Goal: Task Accomplishment & Management: Complete application form

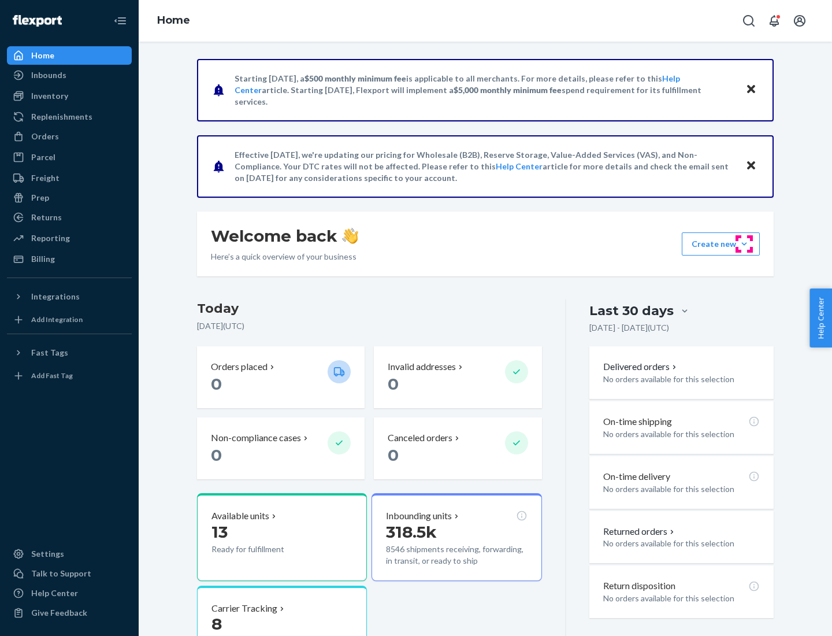
click at [745, 244] on button "Create new Create new inbound Create new order Create new product" at bounding box center [721, 243] width 78 height 23
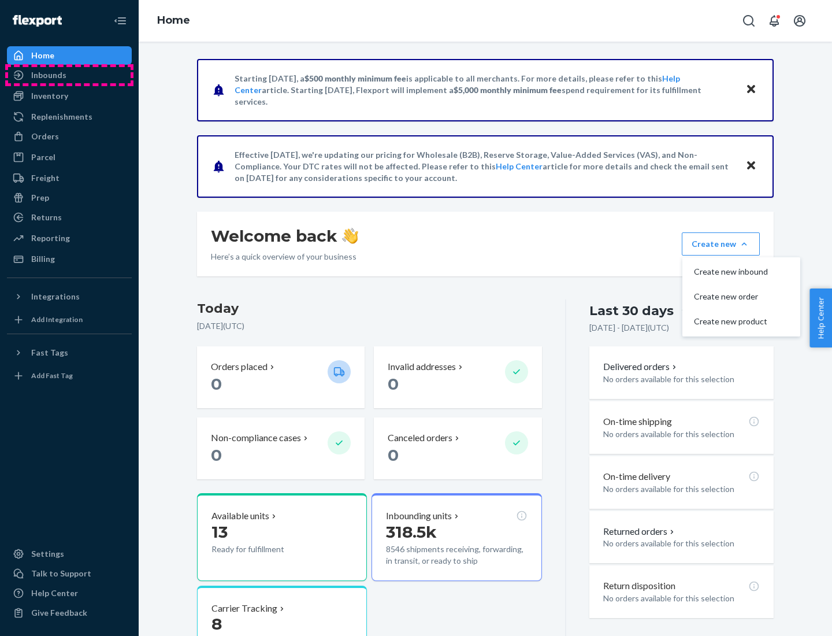
click at [69, 75] on div "Inbounds" at bounding box center [69, 75] width 123 height 16
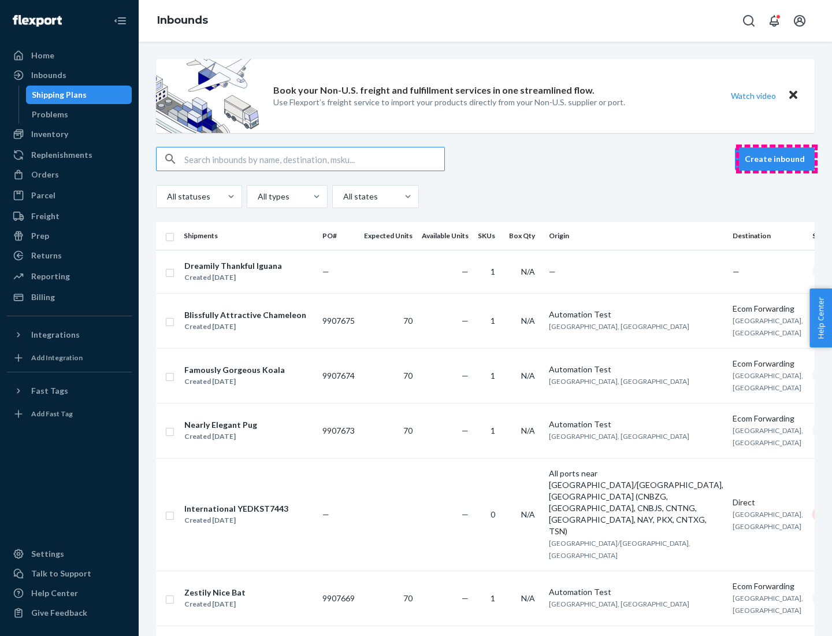
click at [777, 159] on button "Create inbound" at bounding box center [775, 158] width 80 height 23
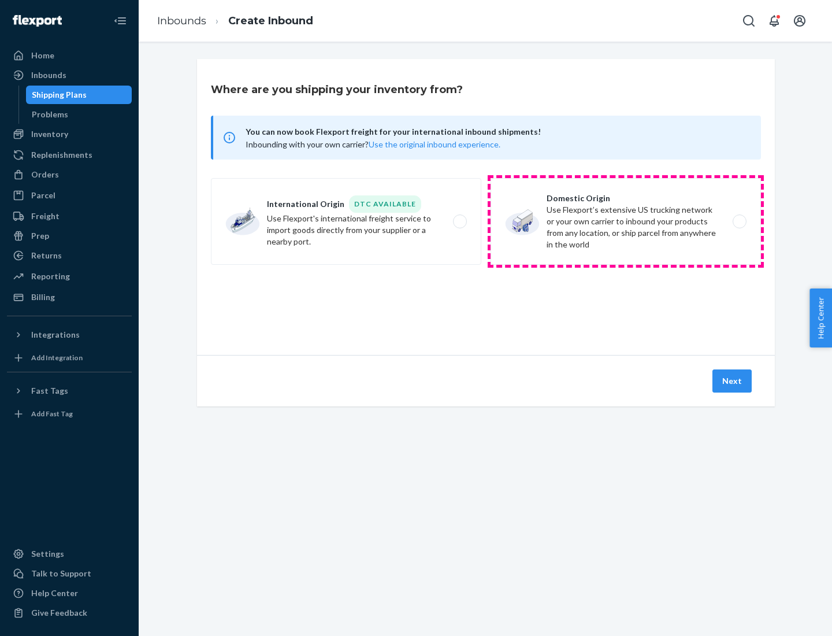
click at [626, 221] on label "Domestic Origin Use Flexport’s extensive US trucking network or your own carrie…" at bounding box center [626, 221] width 271 height 87
click at [739, 221] on input "Domestic Origin Use Flexport’s extensive US trucking network or your own carrie…" at bounding box center [743, 222] width 8 height 8
radio input "true"
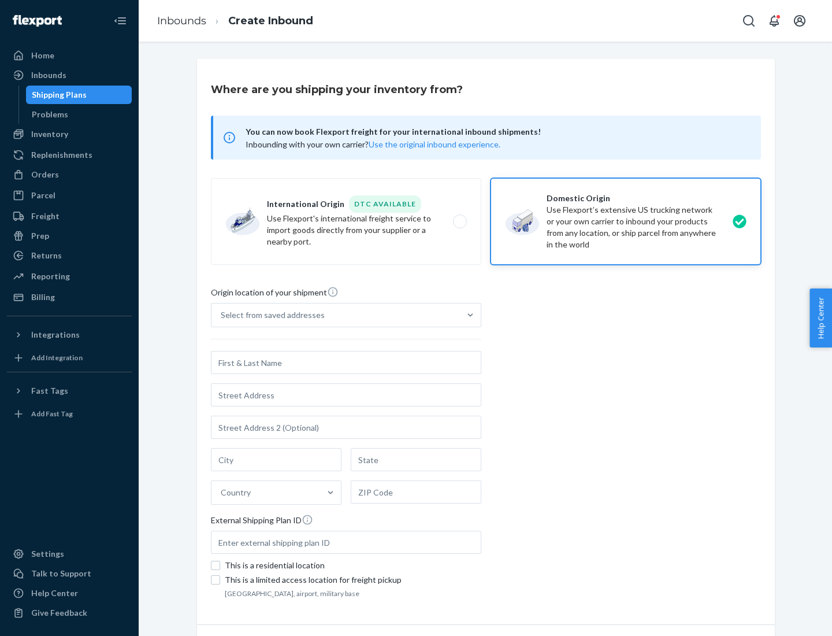
click at [270, 315] on div "Select from saved addresses" at bounding box center [273, 315] width 104 height 12
click at [222, 315] on input "Select from saved addresses" at bounding box center [221, 315] width 1 height 12
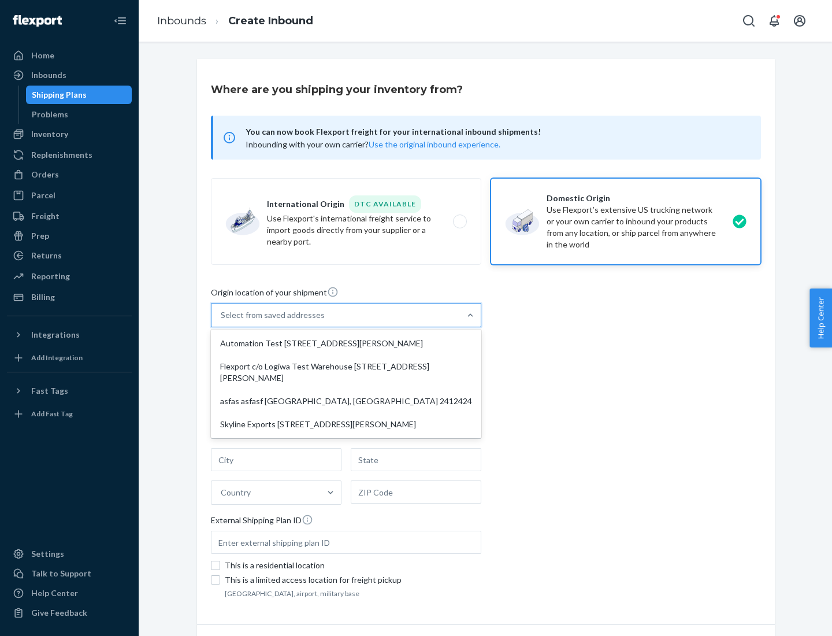
scroll to position [5, 0]
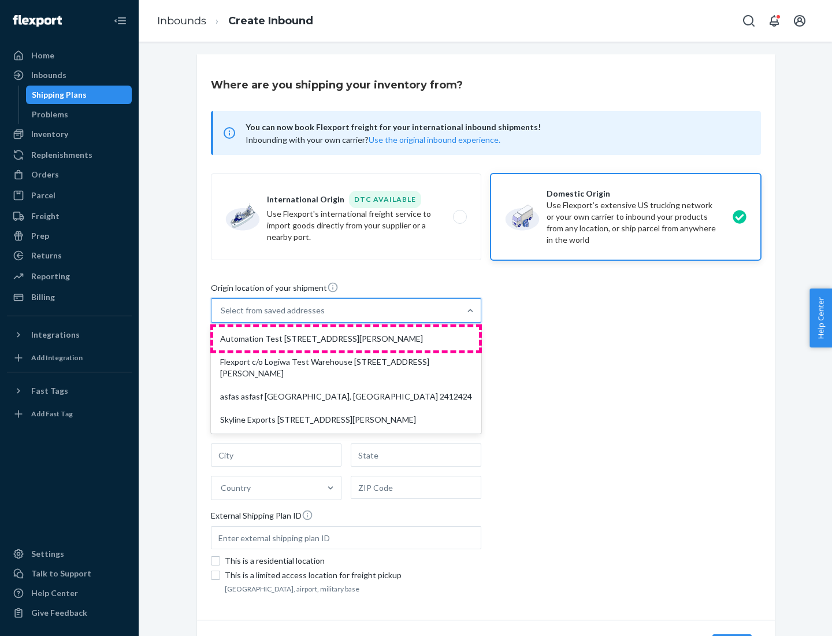
click at [346, 339] on div "Automation Test [STREET_ADDRESS][PERSON_NAME]" at bounding box center [346, 338] width 266 height 23
click at [222, 316] on input "option Automation Test [STREET_ADDRESS][PERSON_NAME] focused, 1 of 4. 4 results…" at bounding box center [221, 311] width 1 height 12
type input "Automation Test"
type input "9th Floor"
type input "[GEOGRAPHIC_DATA]"
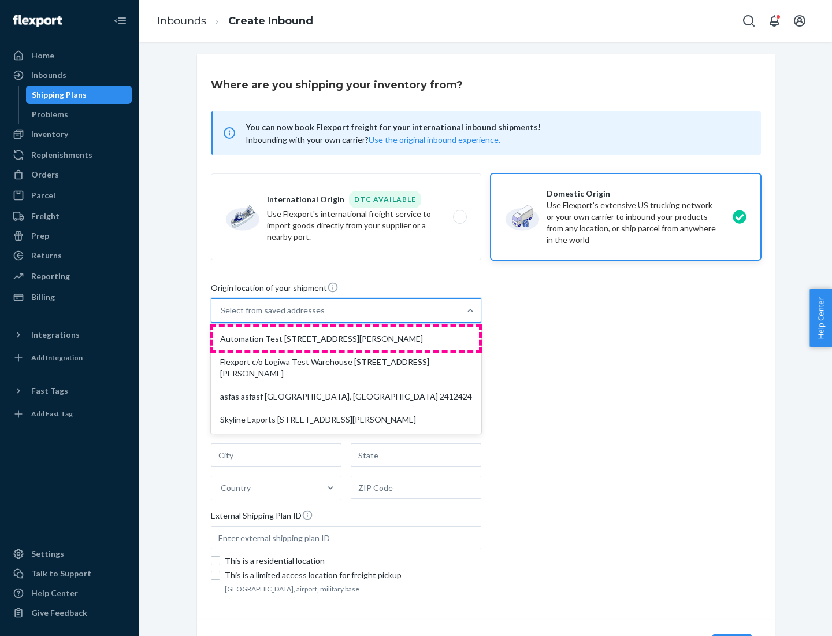
type input "CA"
type input "94104"
type input "[STREET_ADDRESS][PERSON_NAME]"
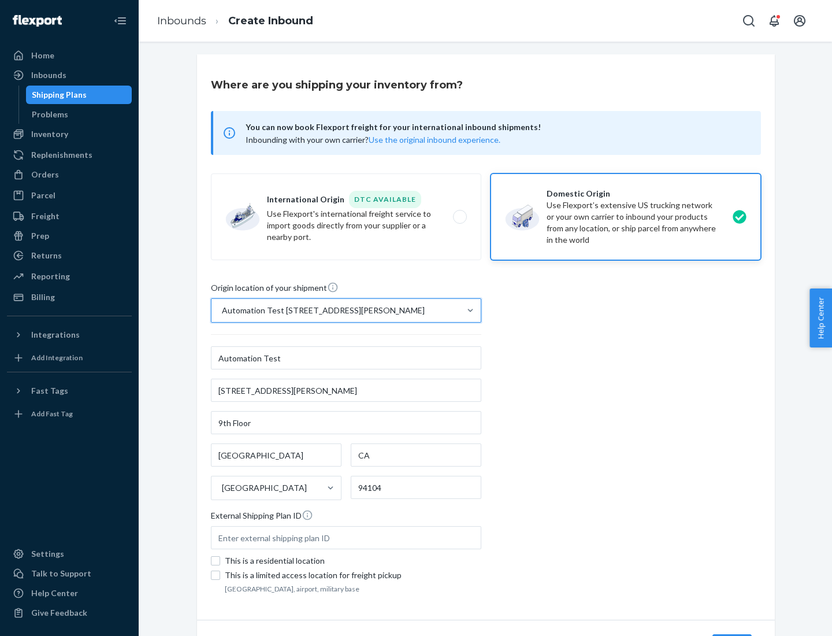
scroll to position [68, 0]
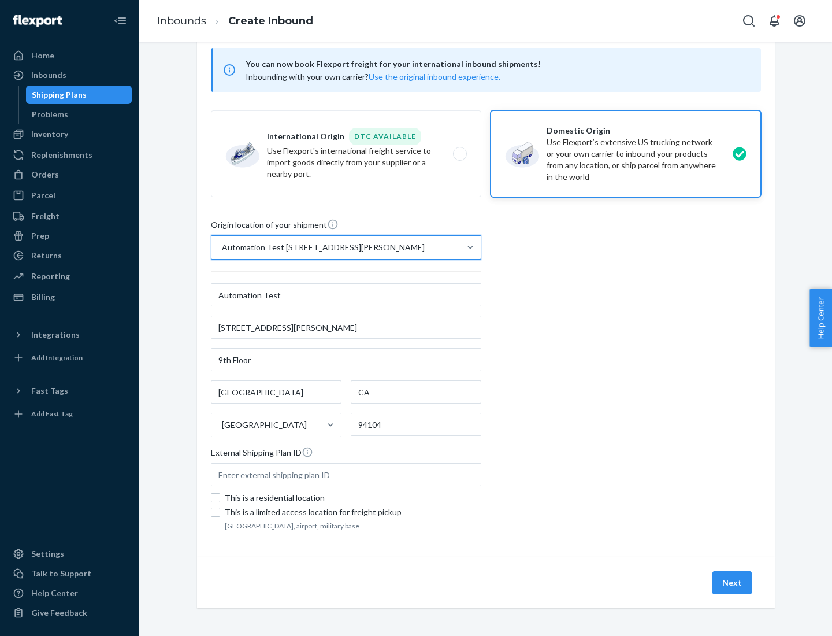
click at [733, 583] on button "Next" at bounding box center [732, 582] width 39 height 23
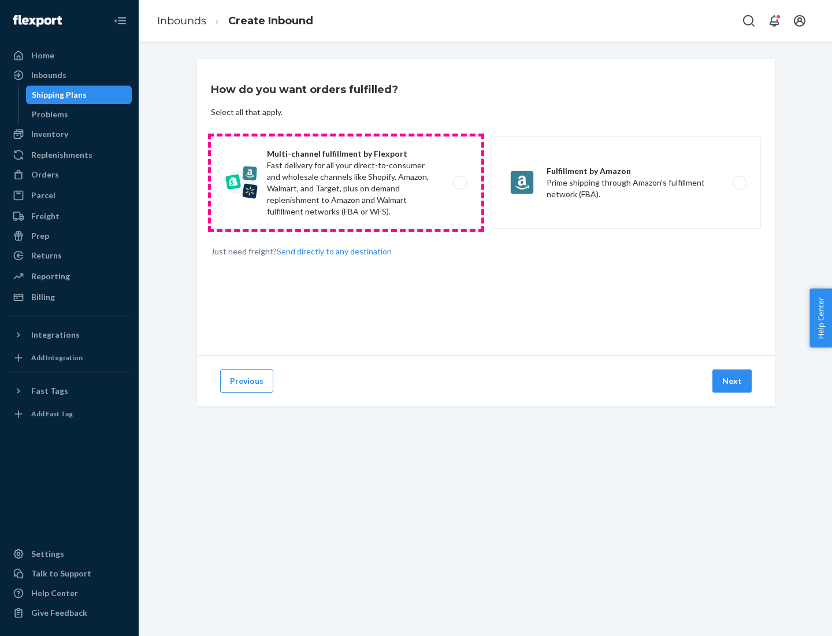
click at [346, 183] on label "Multi-channel fulfillment by Flexport Fast delivery for all your direct-to-cons…" at bounding box center [346, 182] width 271 height 92
click at [460, 183] on input "Multi-channel fulfillment by Flexport Fast delivery for all your direct-to-cons…" at bounding box center [464, 183] width 8 height 8
radio input "true"
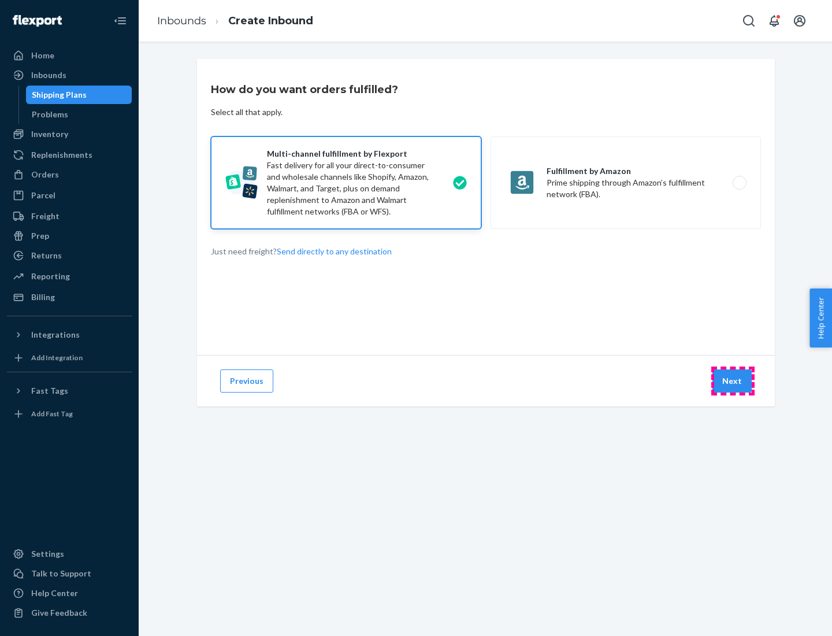
click at [733, 381] on button "Next" at bounding box center [732, 380] width 39 height 23
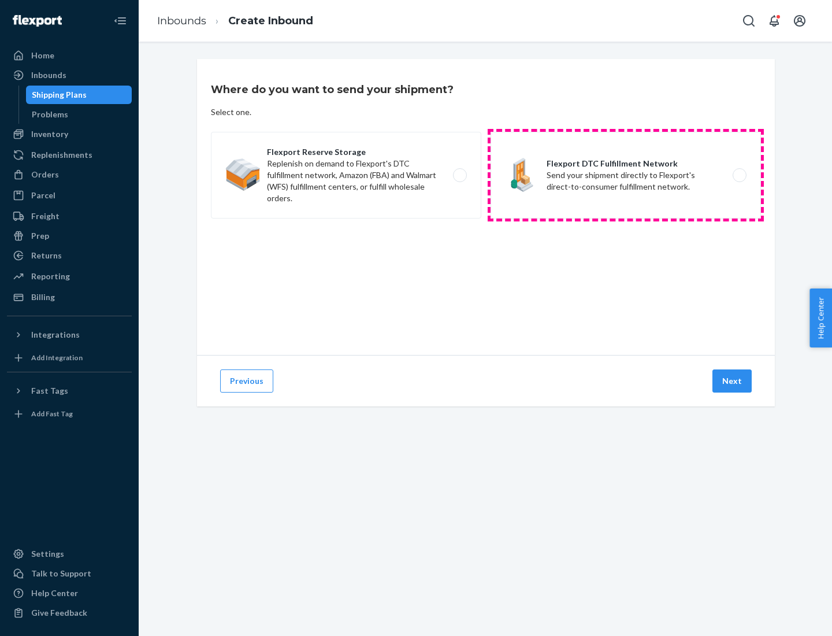
click at [626, 175] on label "Flexport DTC Fulfillment Network Send your shipment directly to Flexport's dire…" at bounding box center [626, 175] width 271 height 87
click at [739, 175] on input "Flexport DTC Fulfillment Network Send your shipment directly to Flexport's dire…" at bounding box center [743, 176] width 8 height 8
radio input "true"
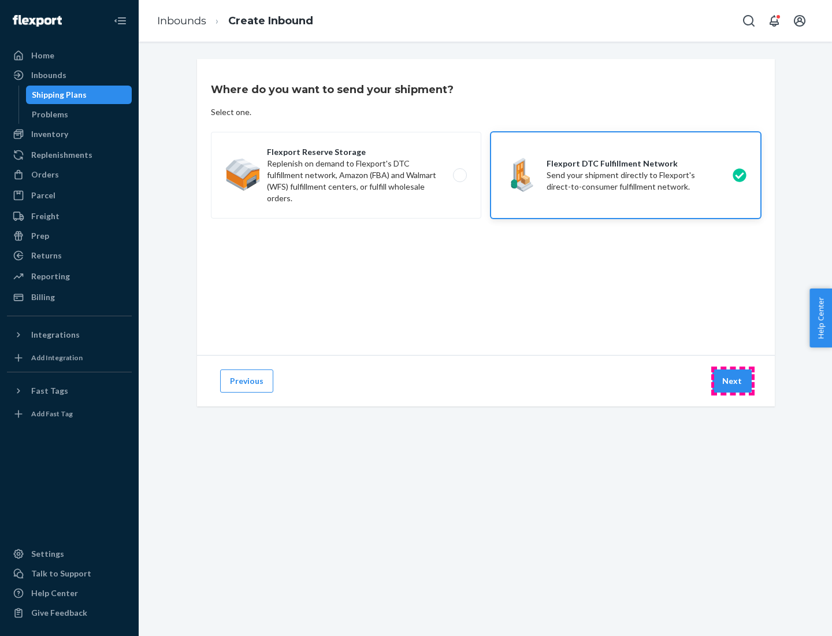
click at [733, 381] on button "Next" at bounding box center [732, 380] width 39 height 23
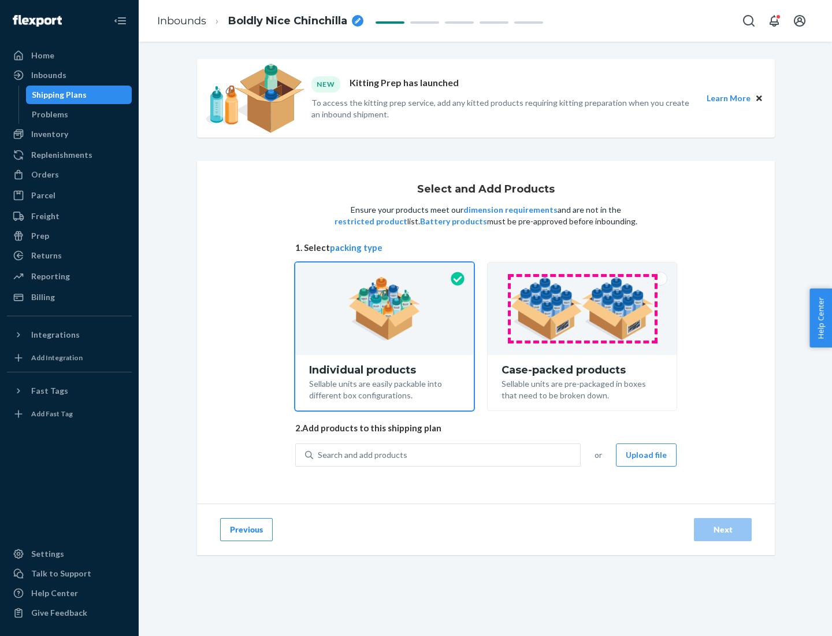
click at [583, 309] on img at bounding box center [582, 309] width 144 height 64
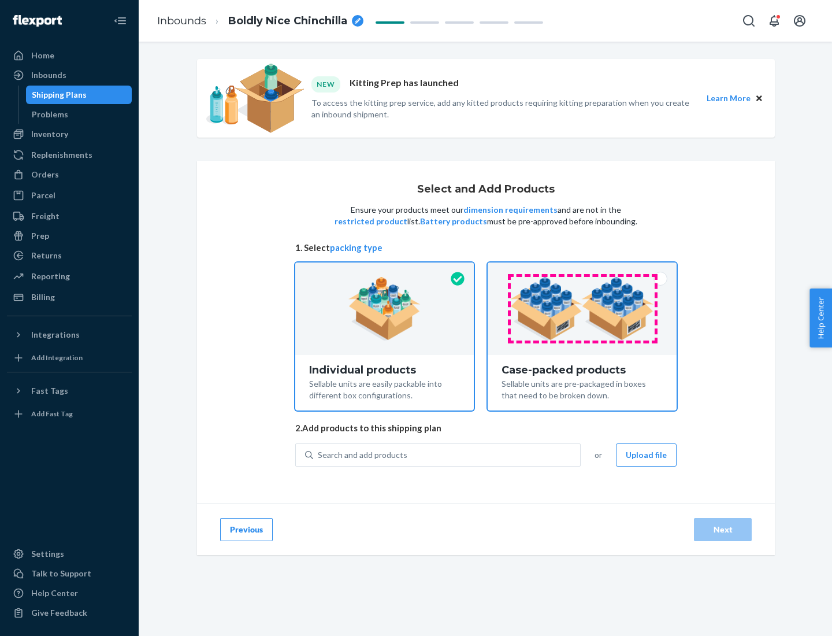
click at [583, 270] on input "Case-packed products Sellable units are pre-packaged in boxes that need to be b…" at bounding box center [583, 266] width 8 height 8
radio input "true"
radio input "false"
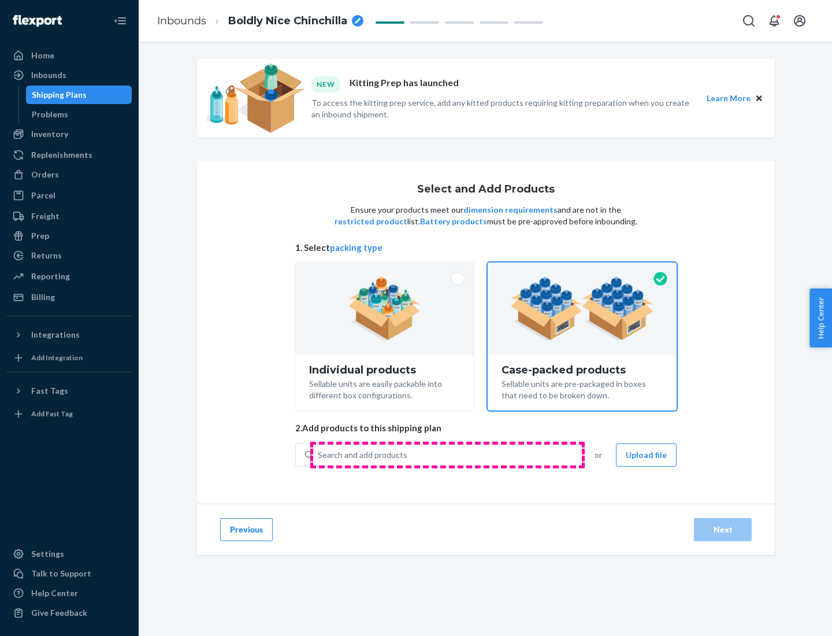
click at [447, 454] on div "Search and add products" at bounding box center [446, 455] width 267 height 21
click at [319, 454] on input "Search and add products" at bounding box center [318, 455] width 1 height 12
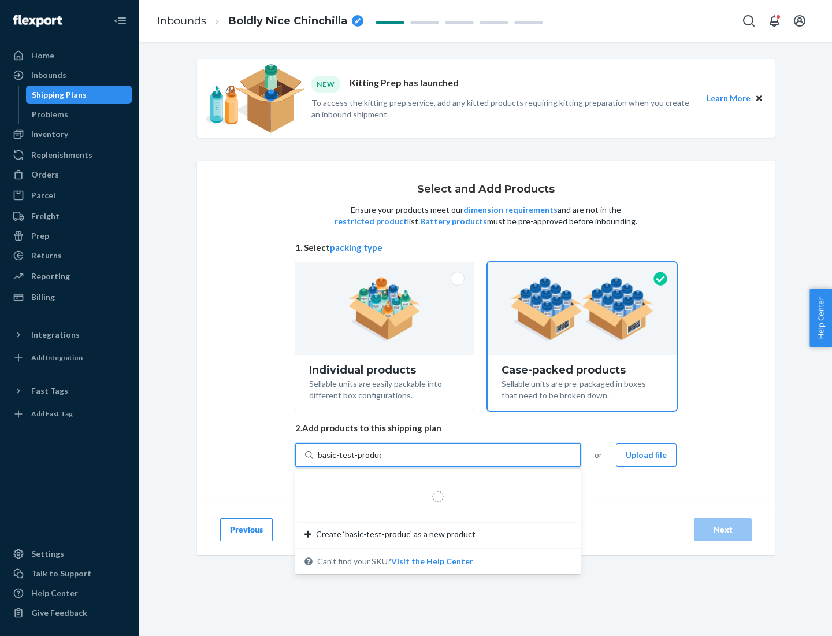
type input "basic-test-product-1"
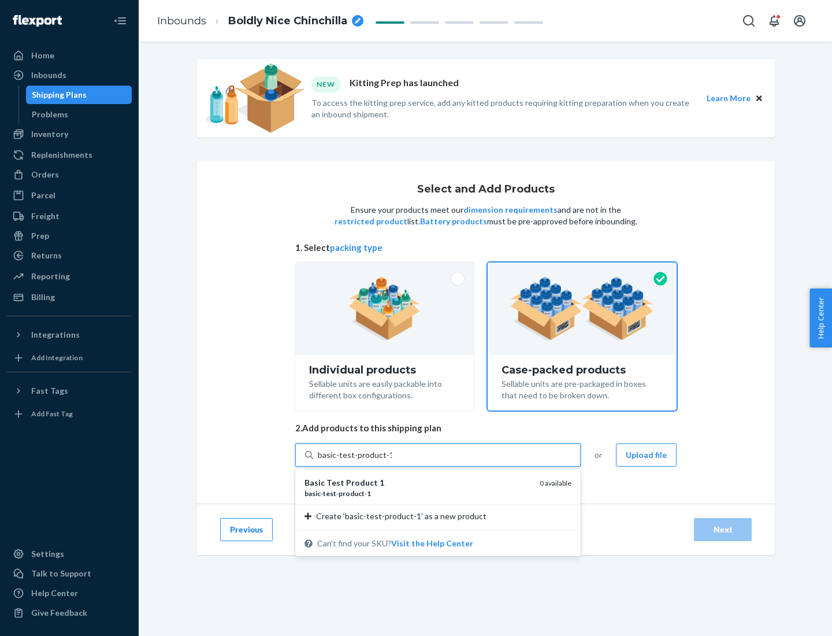
click at [418, 493] on div "basic - test - product - 1" at bounding box center [418, 493] width 226 height 10
click at [392, 461] on input "basic-test-product-1" at bounding box center [355, 455] width 74 height 12
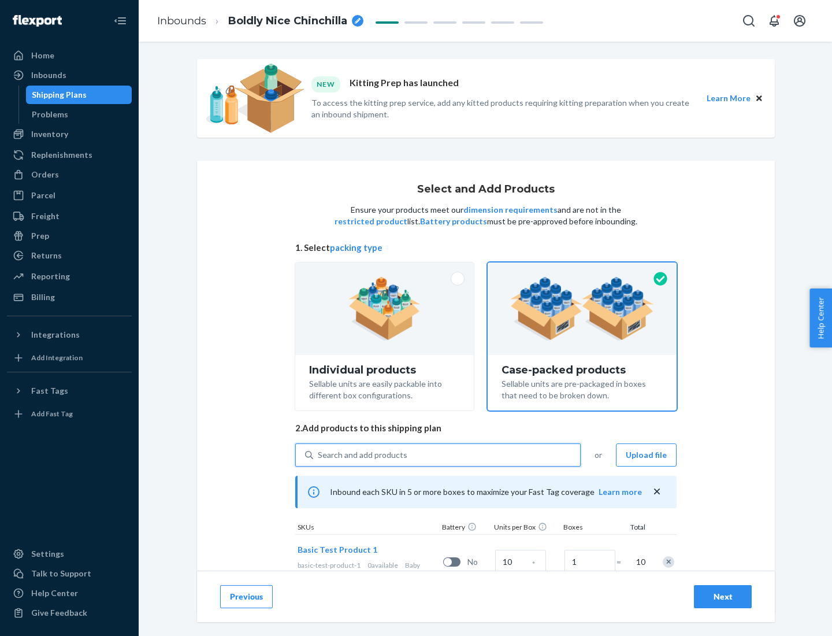
scroll to position [42, 0]
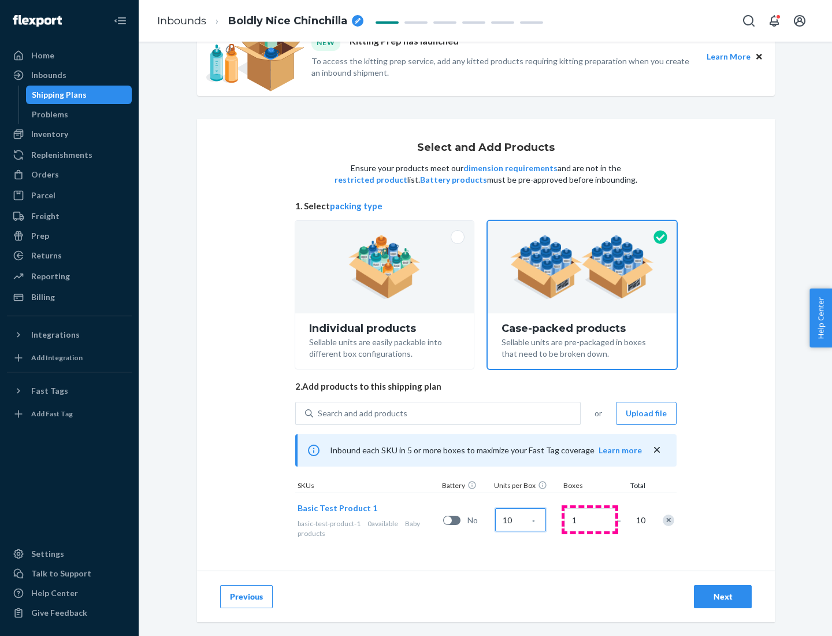
type input "10"
type input "7"
click at [723, 597] on div "Next" at bounding box center [723, 597] width 38 height 12
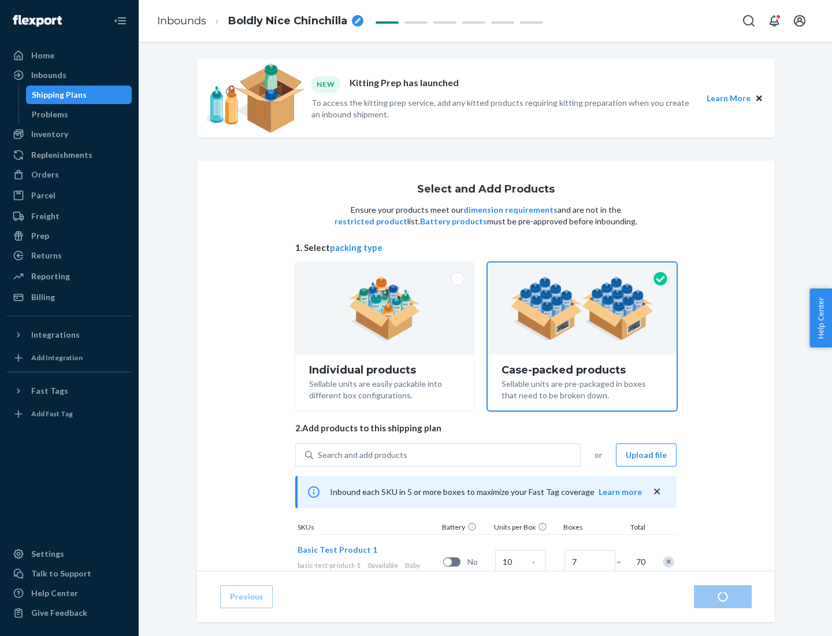
radio input "true"
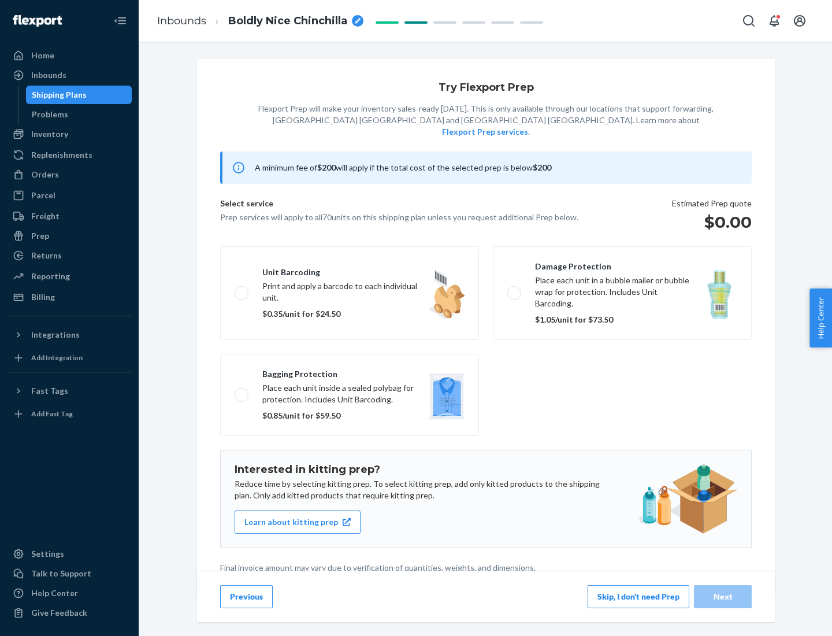
scroll to position [3, 0]
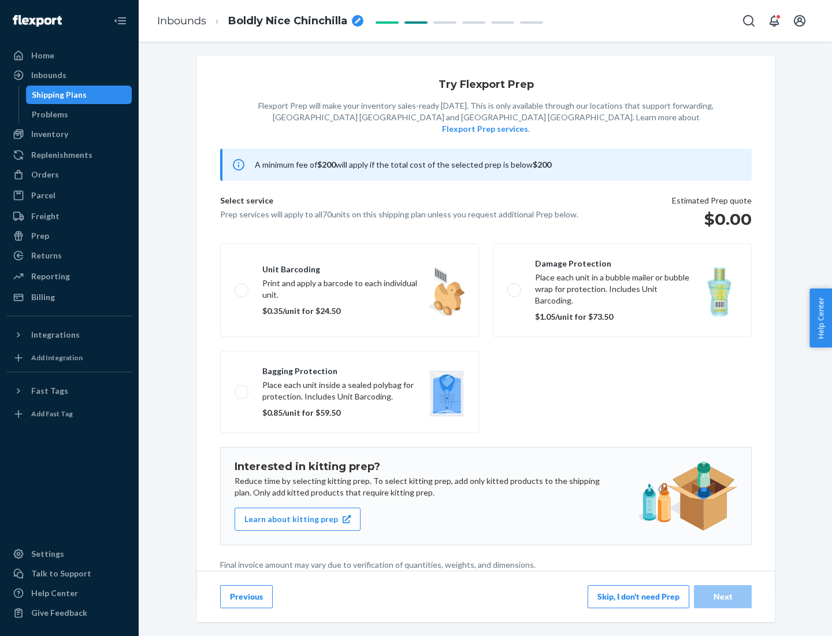
click at [350, 368] on label "Bagging protection Place each unit inside a sealed polybag for protection. Incl…" at bounding box center [349, 392] width 259 height 82
click at [242, 388] on input "Bagging protection Place each unit inside a sealed polybag for protection. Incl…" at bounding box center [239, 392] width 8 height 8
checkbox input "true"
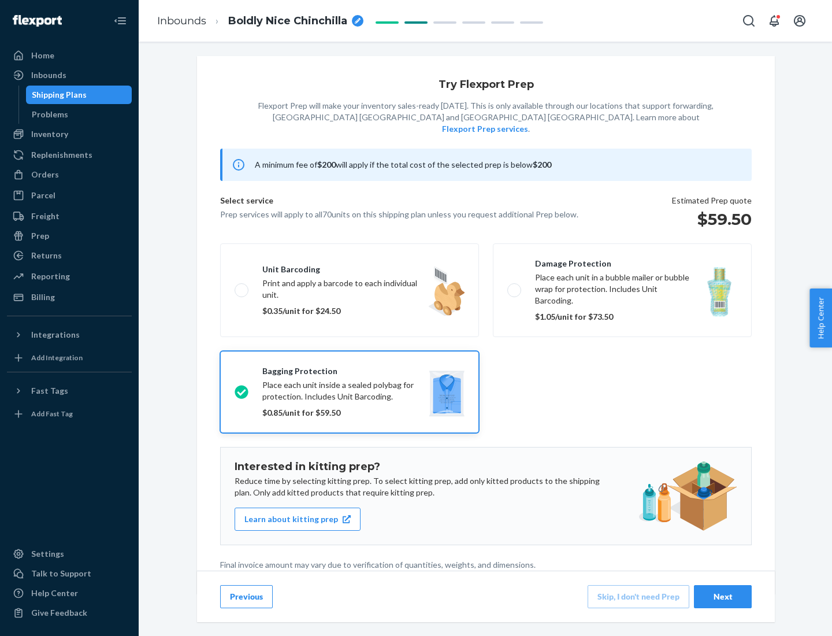
click at [723, 596] on div "Next" at bounding box center [723, 597] width 38 height 12
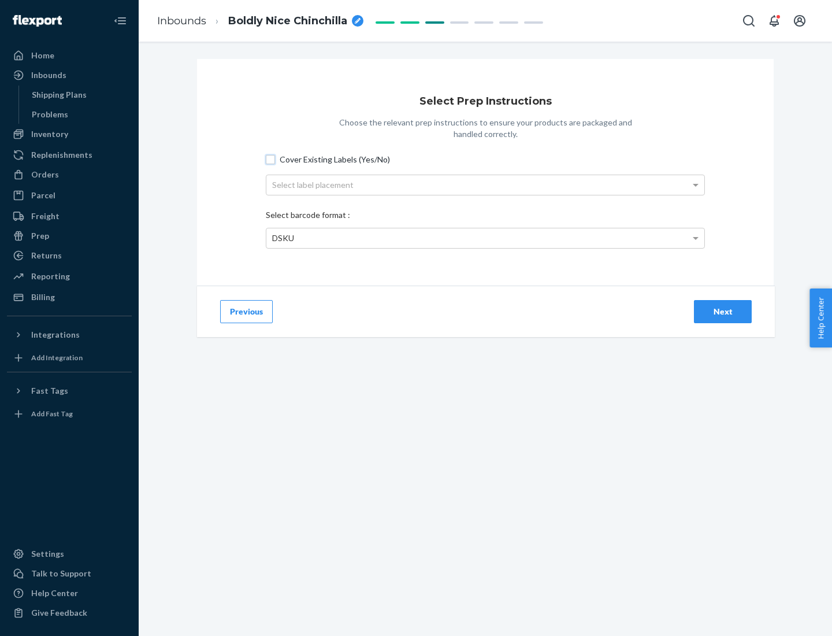
click at [271, 159] on input "Cover Existing Labels (Yes/No)" at bounding box center [270, 159] width 9 height 9
checkbox input "true"
click at [486, 184] on div "Select label placement" at bounding box center [485, 185] width 438 height 20
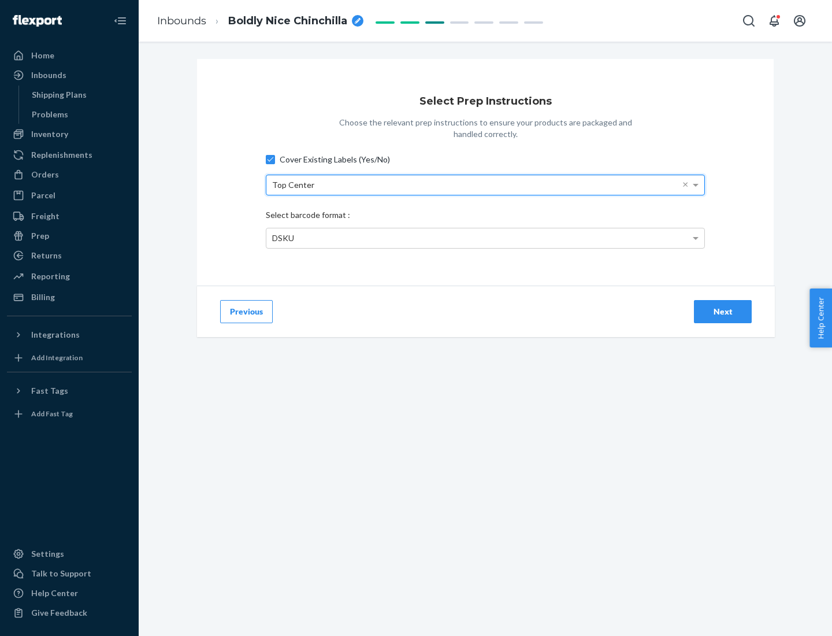
click at [486, 238] on div "DSKU" at bounding box center [485, 238] width 438 height 20
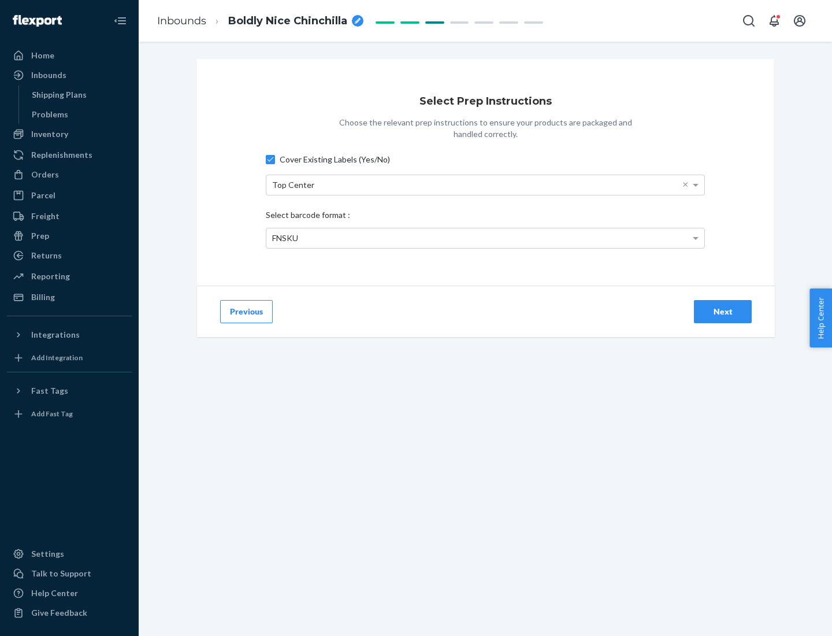
click at [723, 311] on div "Next" at bounding box center [723, 312] width 38 height 12
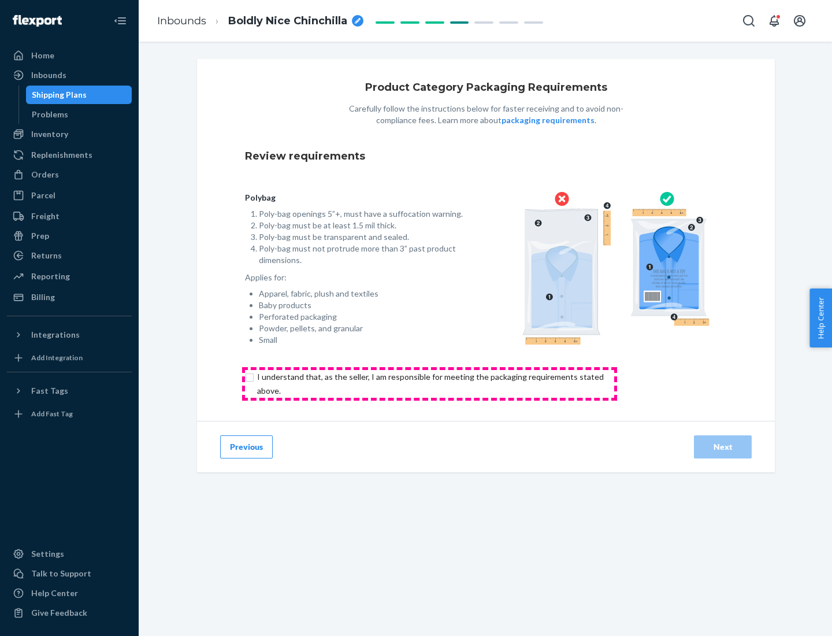
click at [429, 383] on input "checkbox" at bounding box center [437, 384] width 384 height 28
checkbox input "true"
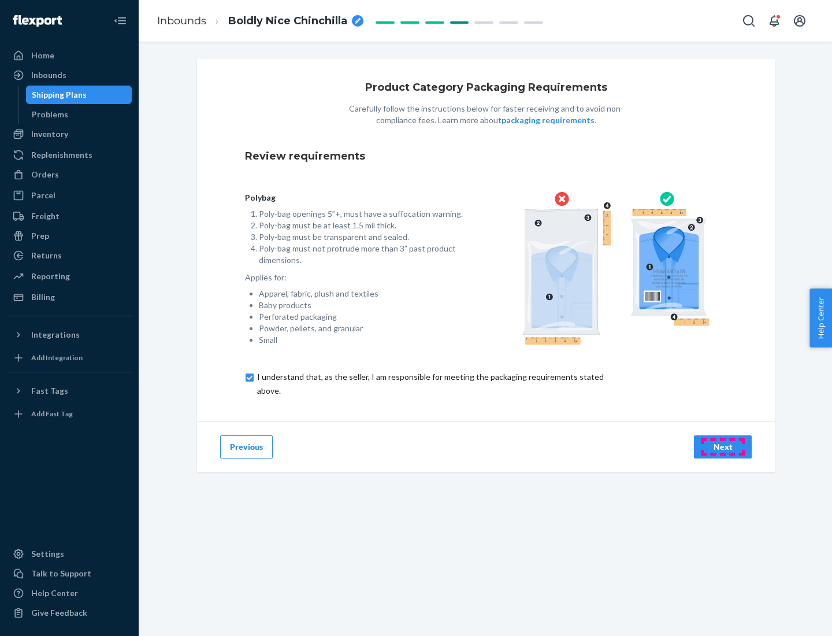
click at [723, 446] on div "Next" at bounding box center [723, 447] width 38 height 12
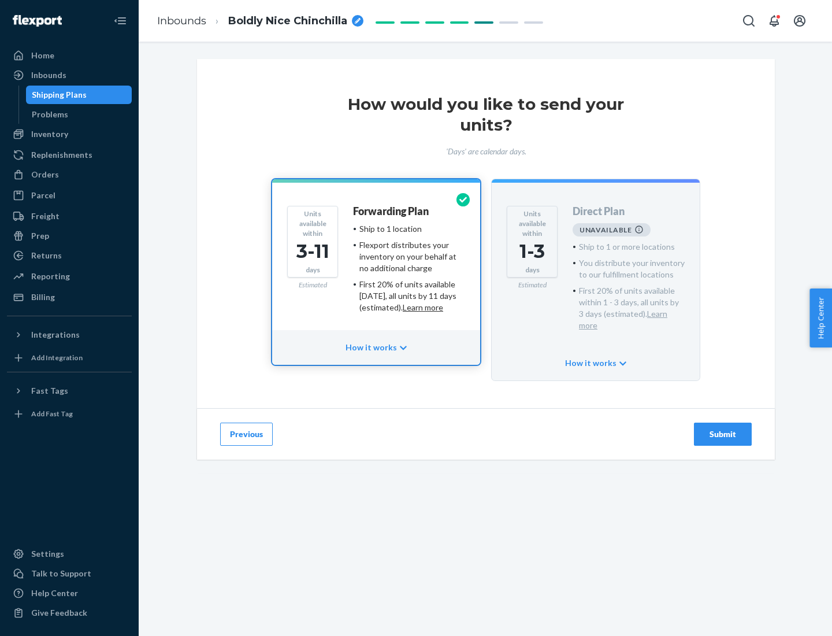
click at [392, 211] on h4 "Forwarding Plan" at bounding box center [391, 212] width 76 height 12
click at [723, 428] on div "Submit" at bounding box center [723, 434] width 38 height 12
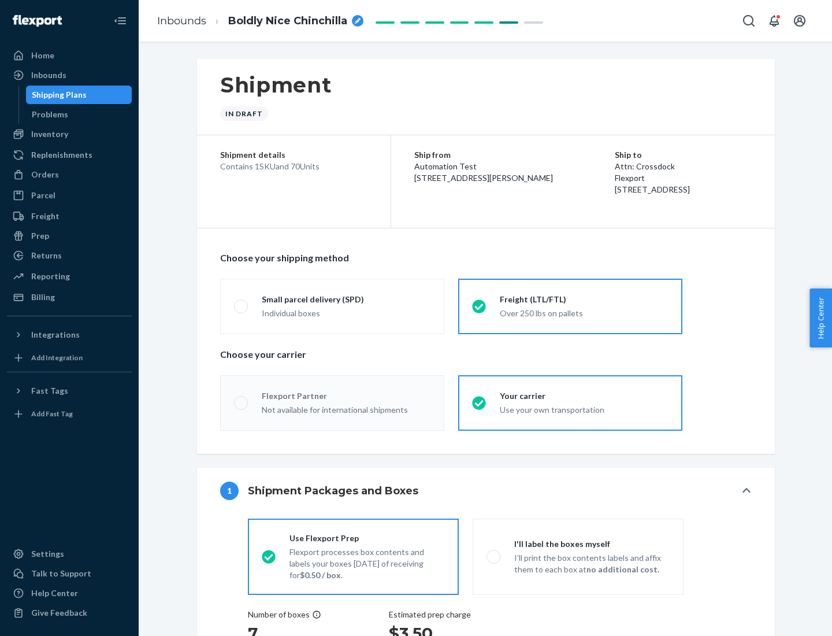
radio input "true"
radio input "false"
radio input "true"
radio input "false"
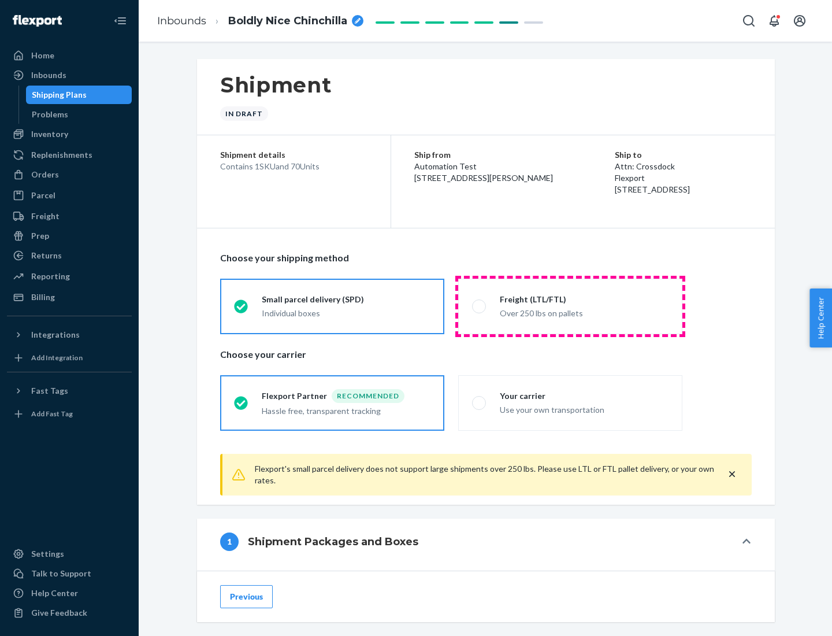
click at [571, 306] on div "Over 250 lbs on pallets" at bounding box center [584, 312] width 169 height 14
click at [480, 306] on input "Freight (LTL/FTL) Over 250 lbs on pallets" at bounding box center [476, 306] width 8 height 8
radio input "true"
radio input "false"
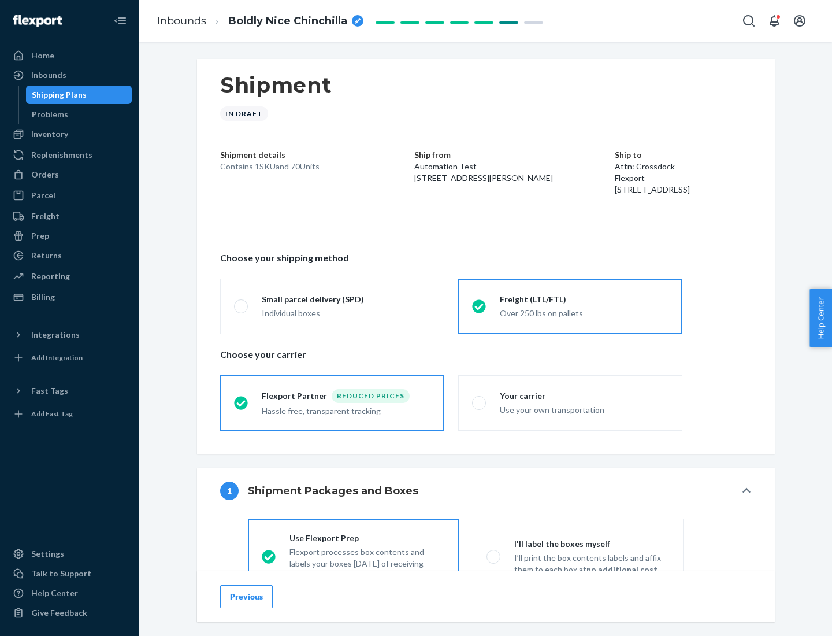
scroll to position [64, 0]
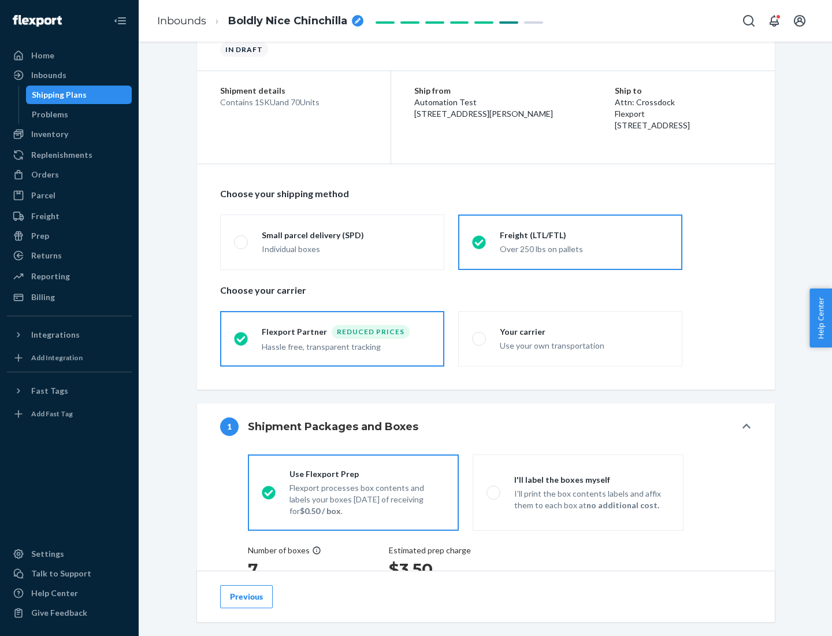
click at [571, 338] on div "Use your own transportation" at bounding box center [584, 345] width 169 height 14
click at [480, 338] on input "Your carrier Use your own transportation" at bounding box center [476, 339] width 8 height 8
radio input "true"
radio input "false"
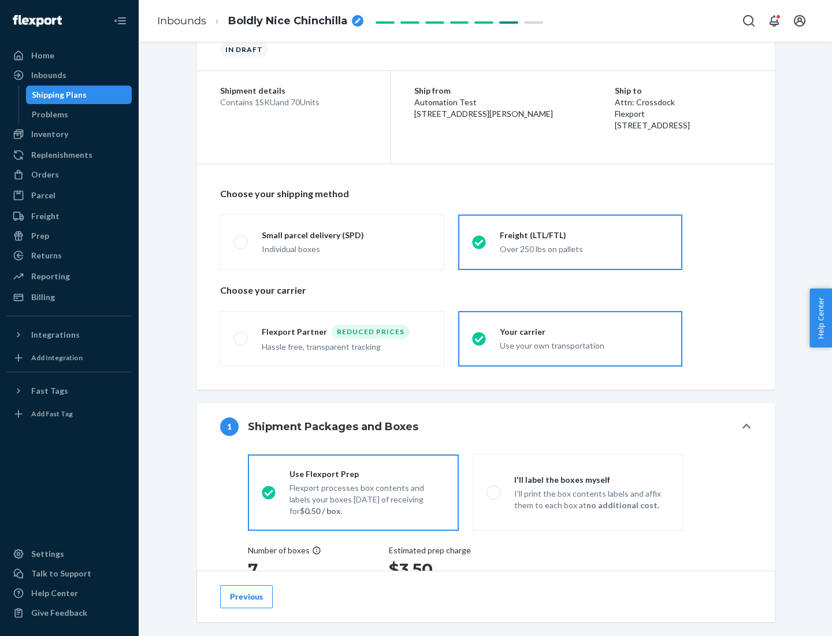
scroll to position [218, 0]
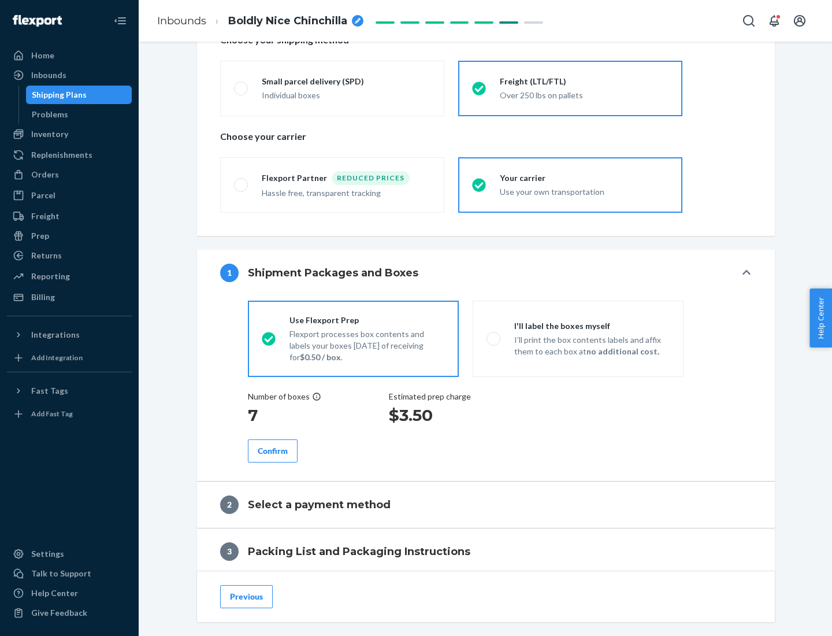
click at [578, 338] on p "I’ll print the box contents labels and affix them to each box at no additional …" at bounding box center [591, 345] width 155 height 23
click at [494, 338] on input "I'll label the boxes myself I’ll print the box contents labels and affix them t…" at bounding box center [491, 339] width 8 height 8
radio input "true"
radio input "false"
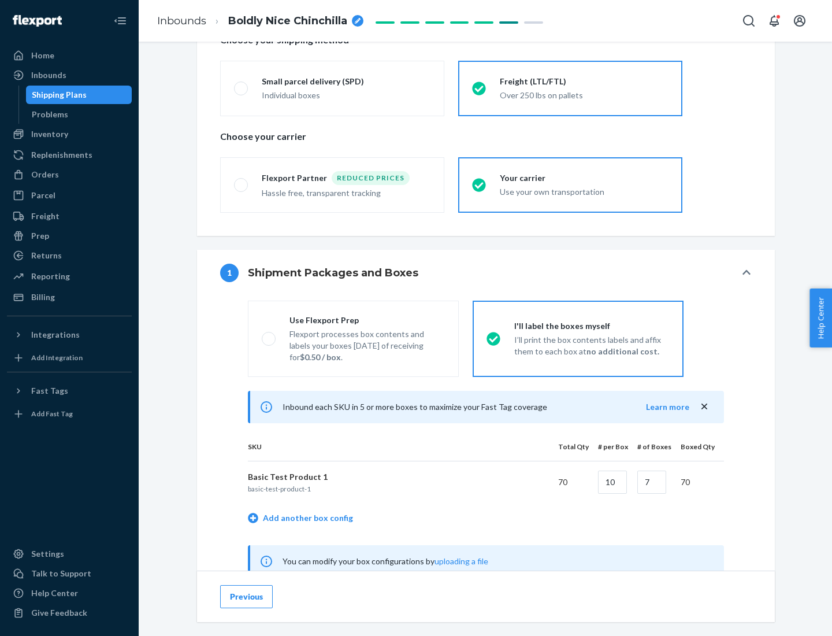
scroll to position [361, 0]
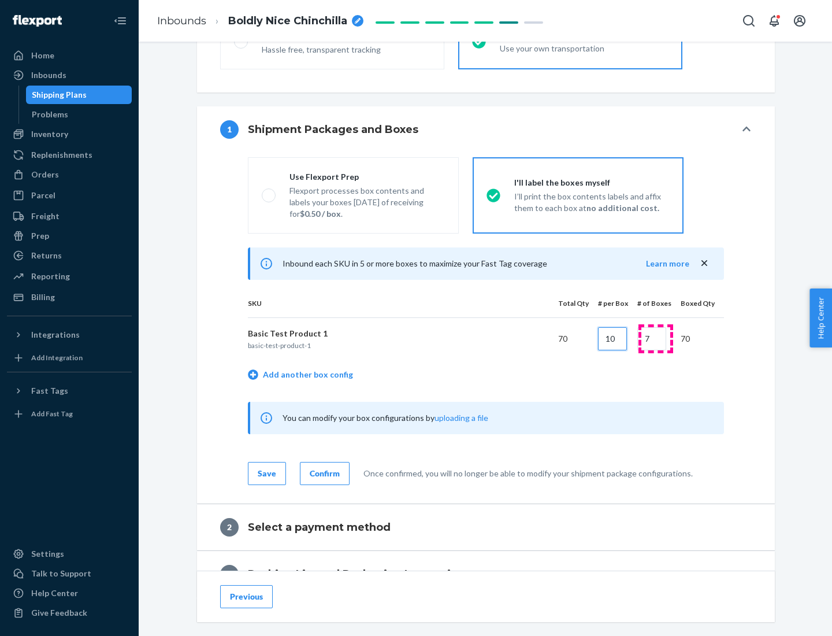
type input "10"
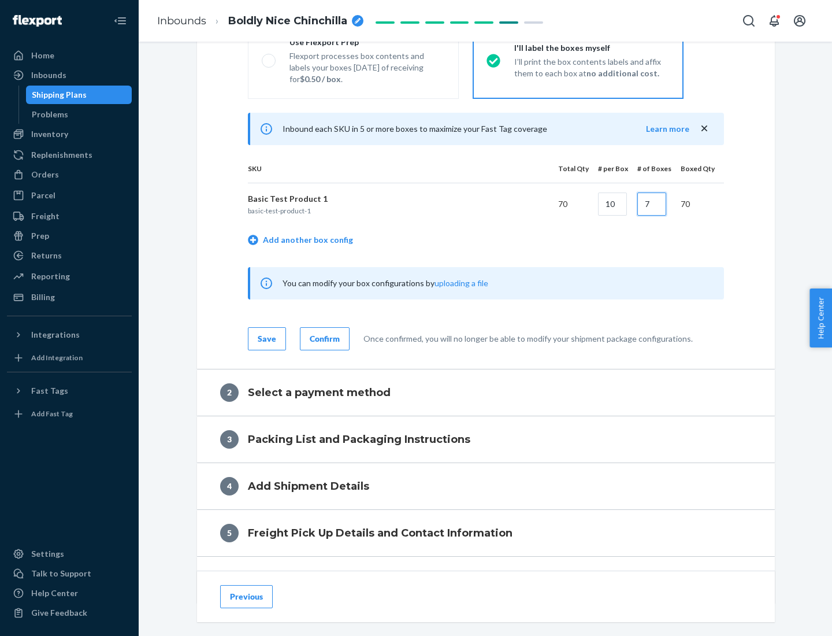
type input "7"
click at [323, 338] on div "Confirm" at bounding box center [325, 339] width 30 height 12
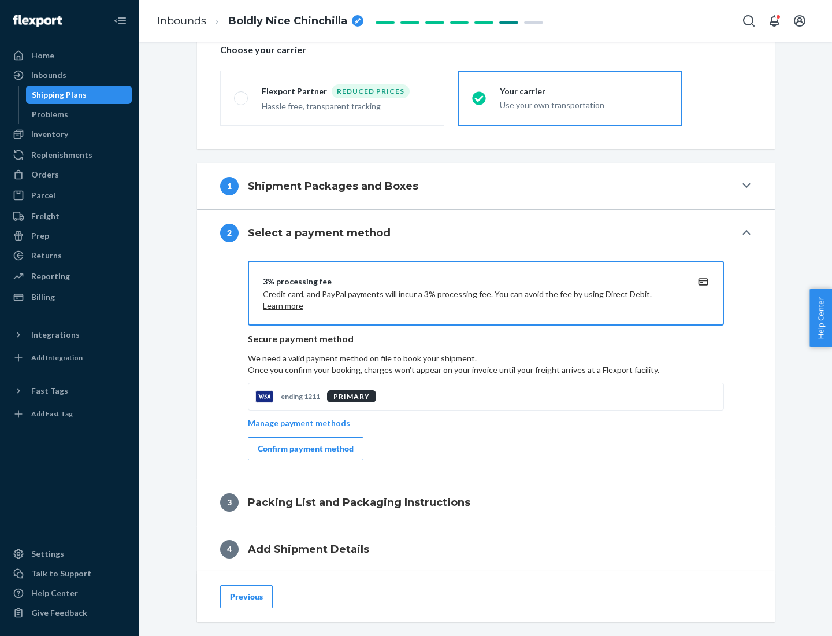
scroll to position [414, 0]
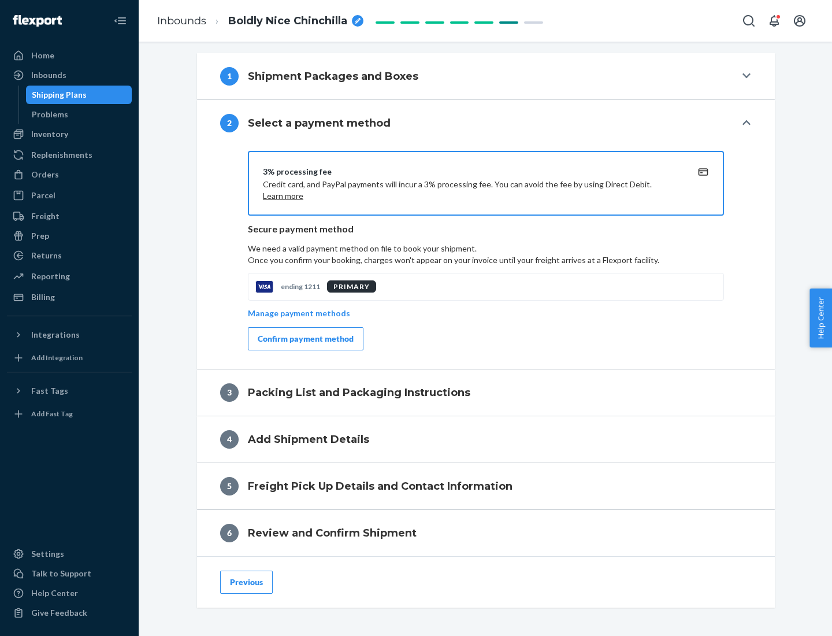
click at [305, 339] on div "Confirm payment method" at bounding box center [306, 339] width 96 height 12
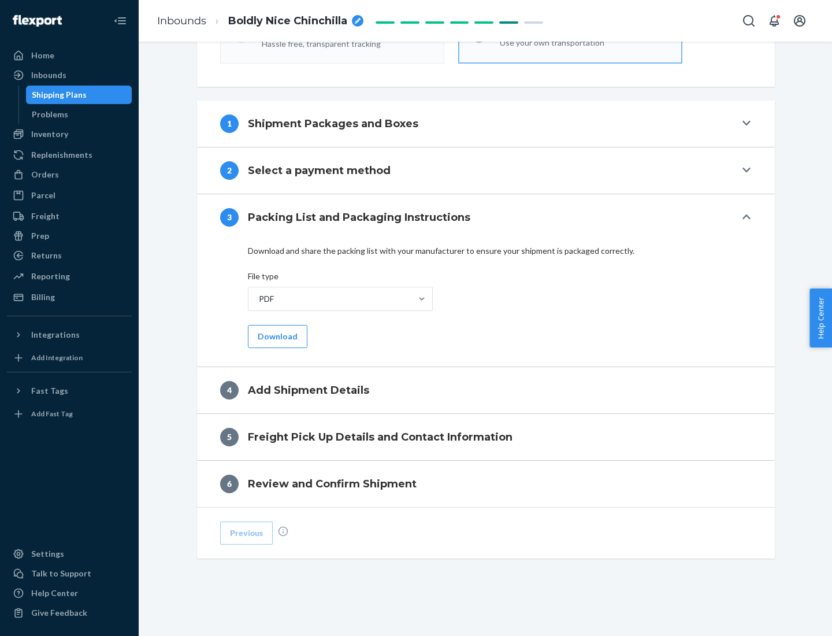
scroll to position [365, 0]
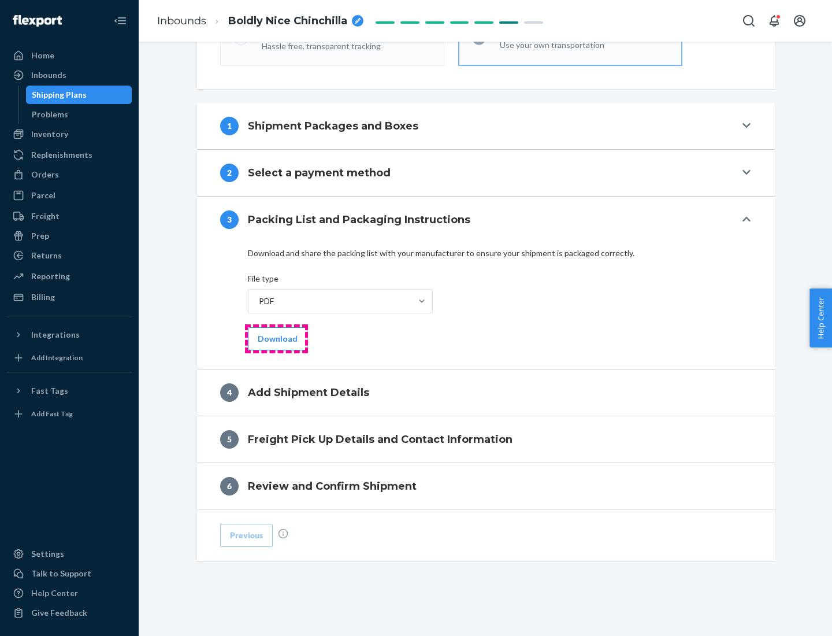
click at [276, 338] on button "Download" at bounding box center [278, 338] width 60 height 23
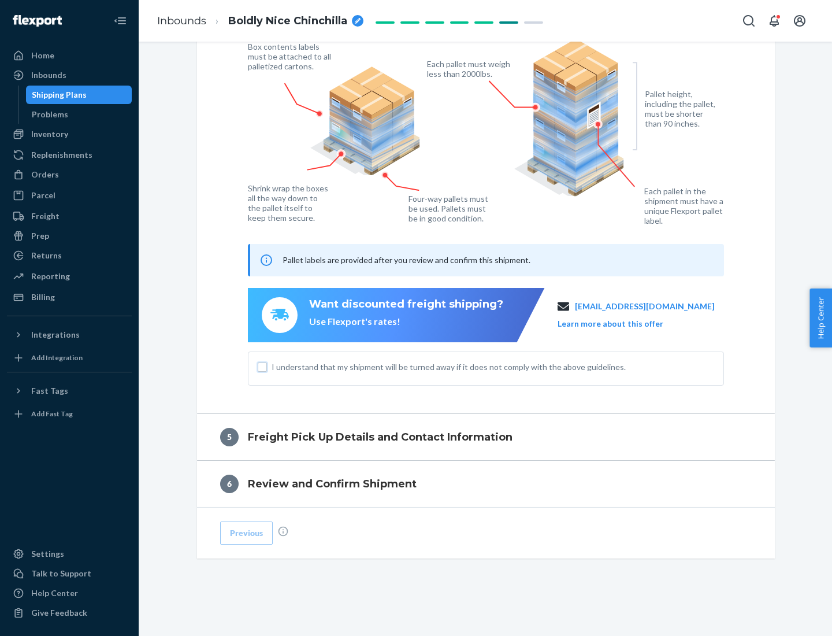
click at [262, 366] on input "I understand that my shipment will be turned away if it does not comply with th…" at bounding box center [262, 366] width 9 height 9
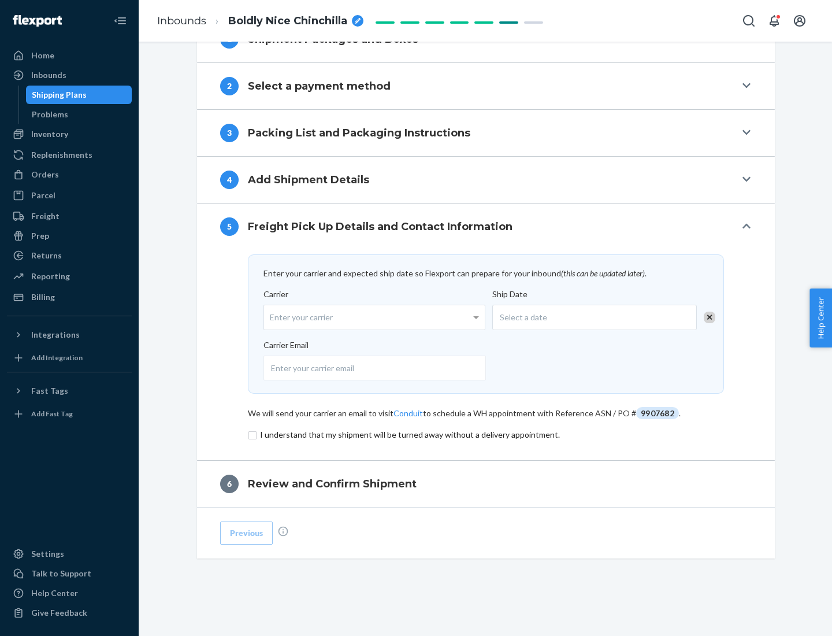
scroll to position [451, 0]
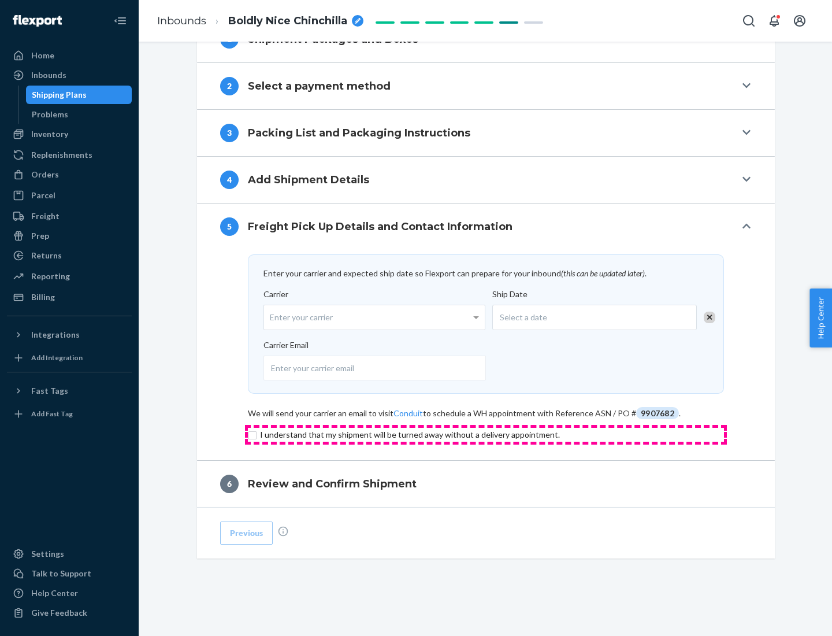
click at [486, 434] on input "checkbox" at bounding box center [486, 435] width 476 height 14
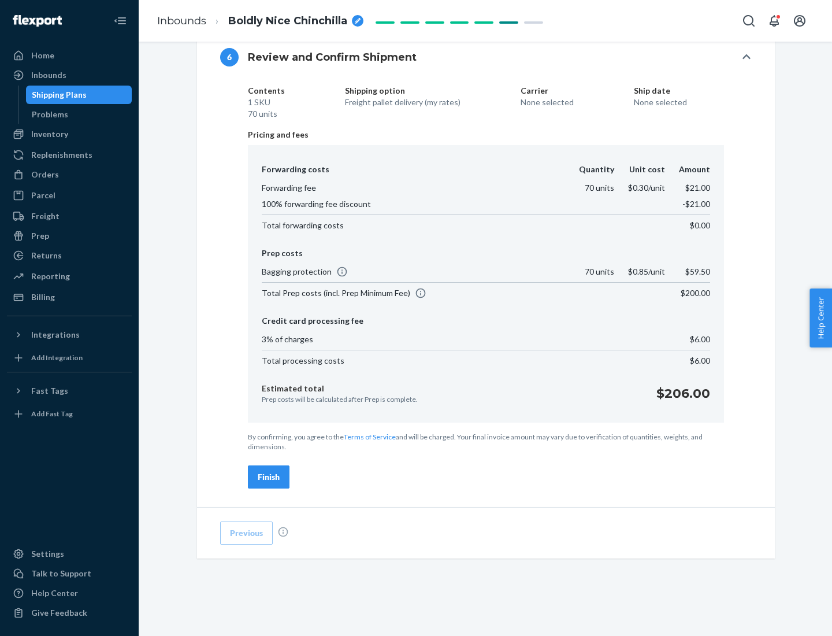
click at [269, 477] on div "Finish" at bounding box center [269, 477] width 22 height 12
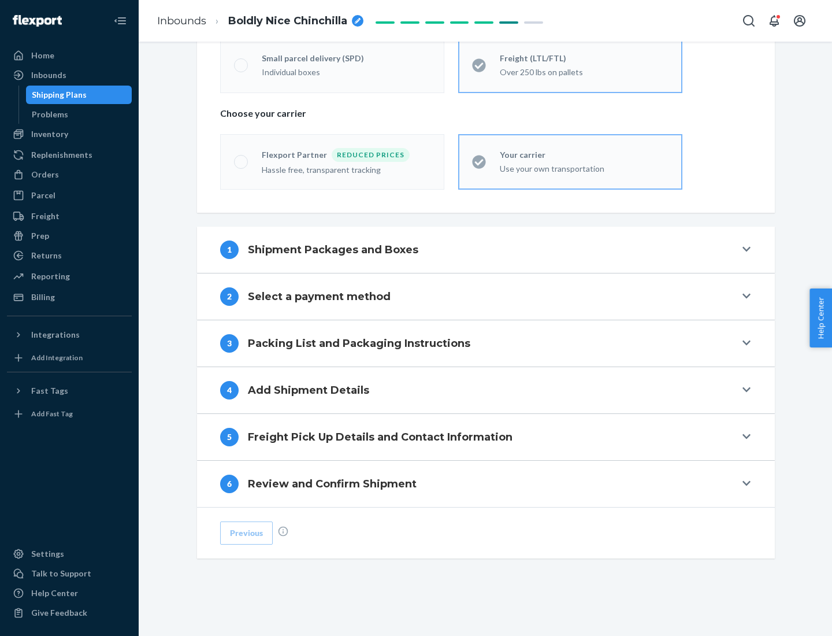
scroll to position [241, 0]
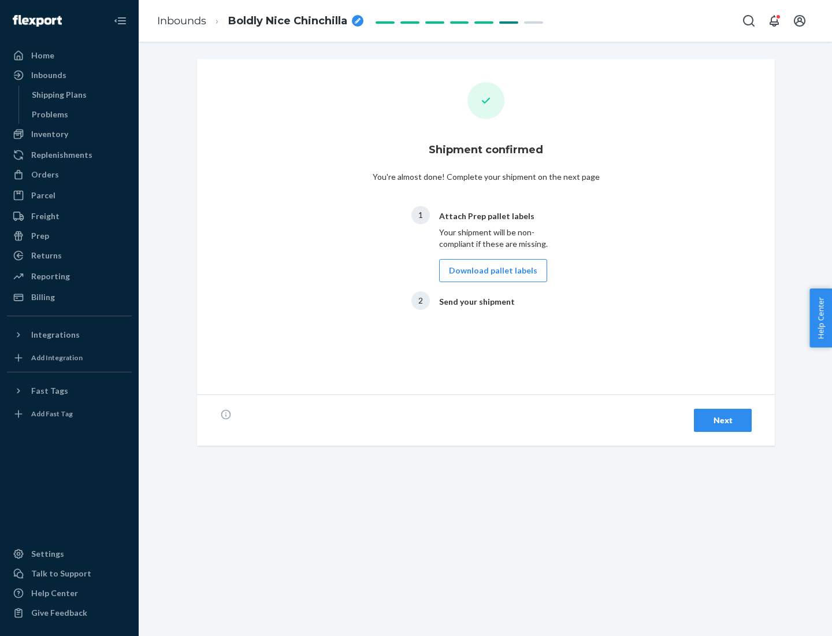
click at [490, 271] on button "Download pallet labels" at bounding box center [493, 270] width 108 height 23
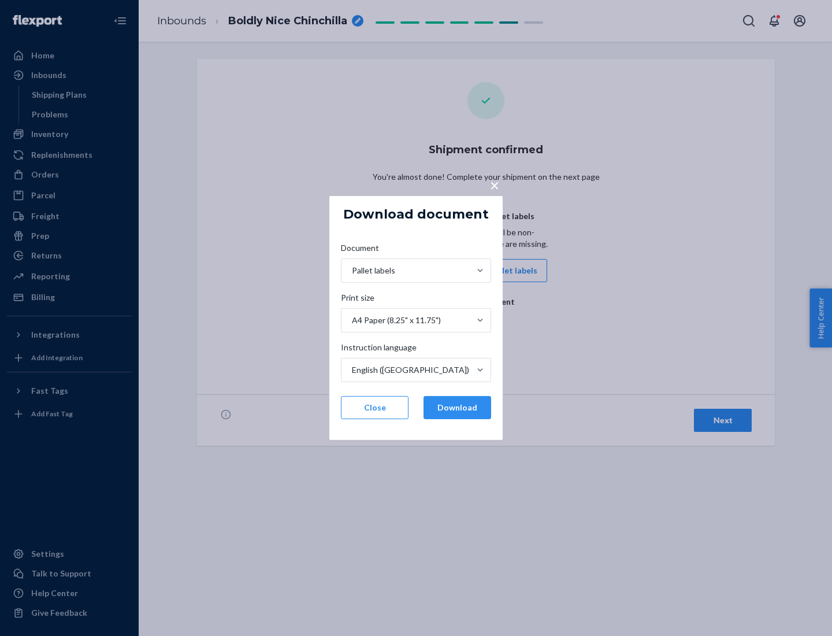
click at [457, 408] on button "Download" at bounding box center [458, 407] width 68 height 23
click at [494, 184] on span "×" at bounding box center [494, 185] width 9 height 20
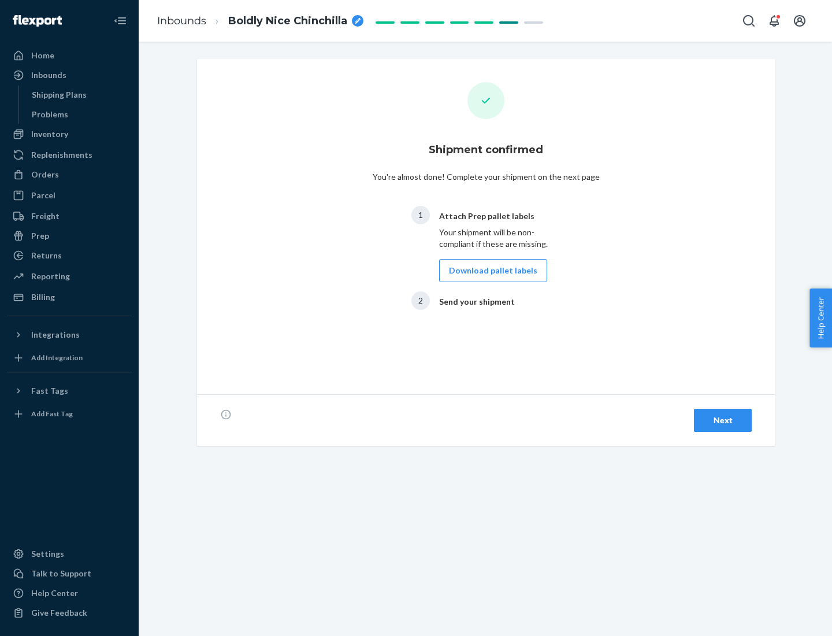
click at [723, 420] on div "Next" at bounding box center [723, 420] width 38 height 12
